Goal: Find specific page/section: Find specific page/section

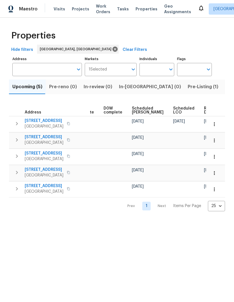
scroll to position [0, 141]
click at [215, 124] on icon "button" at bounding box center [215, 124] width 6 height 6
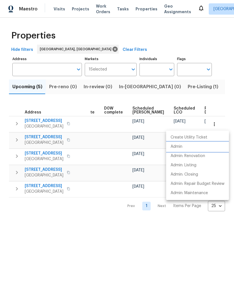
click at [175, 145] on p "Admin" at bounding box center [177, 147] width 12 height 6
click at [122, 244] on div at bounding box center [117, 151] width 234 height 302
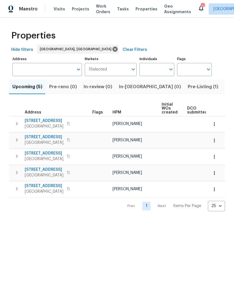
click at [198, 6] on icon at bounding box center [201, 8] width 7 height 7
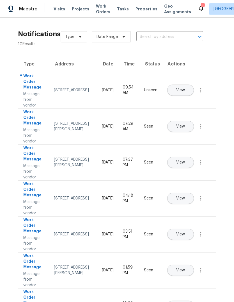
click at [185, 88] on span "View" at bounding box center [180, 90] width 9 height 4
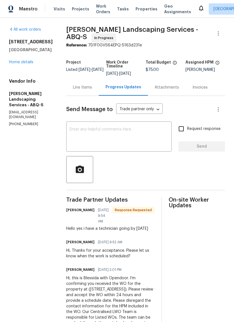
click at [92, 88] on div "Line Items" at bounding box center [82, 87] width 33 height 17
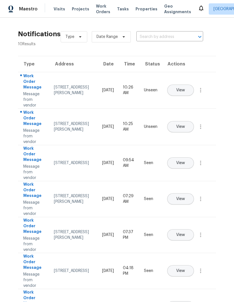
click at [185, 233] on span "View" at bounding box center [180, 235] width 9 height 4
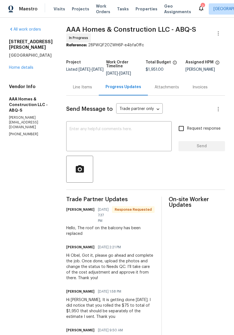
click at [136, 8] on span "Properties" at bounding box center [147, 9] width 22 height 6
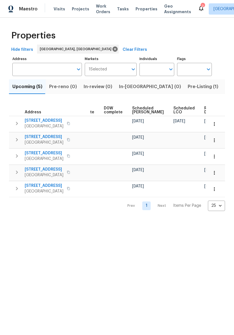
scroll to position [0, 141]
